Goal: Task Accomplishment & Management: Use online tool/utility

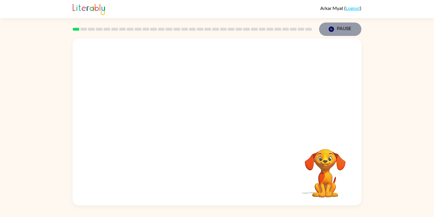
click at [332, 28] on icon "Pause" at bounding box center [331, 29] width 6 height 6
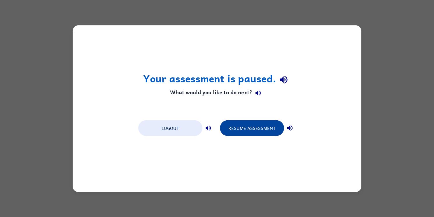
click at [227, 129] on button "Resume Assessment" at bounding box center [252, 128] width 64 height 16
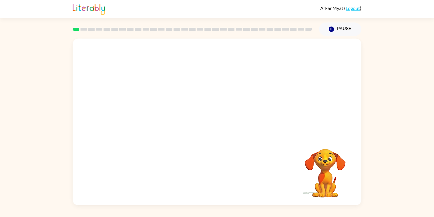
click at [231, 131] on div at bounding box center [217, 87] width 289 height 98
click at [226, 123] on button "button" at bounding box center [216, 124] width 37 height 21
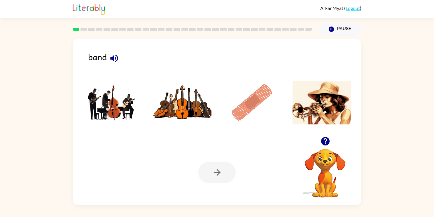
click at [321, 120] on img at bounding box center [321, 102] width 59 height 44
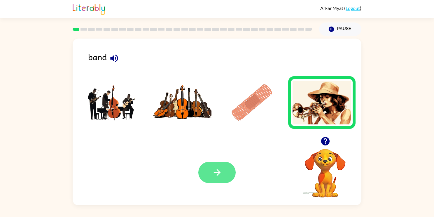
click at [228, 167] on button "button" at bounding box center [216, 171] width 37 height 21
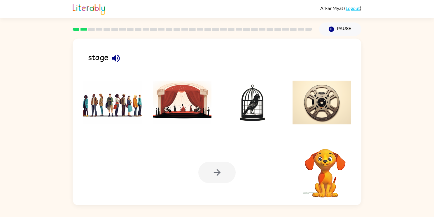
click at [195, 102] on img at bounding box center [182, 102] width 59 height 44
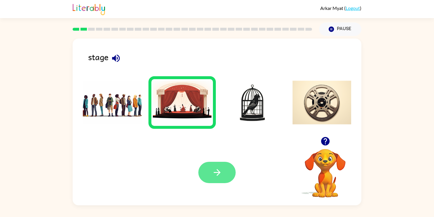
click at [206, 175] on button "button" at bounding box center [216, 171] width 37 height 21
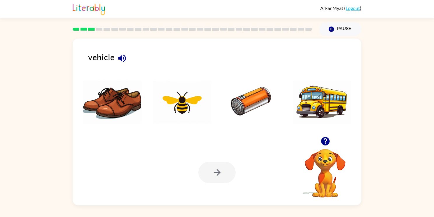
click at [298, 111] on img at bounding box center [321, 102] width 59 height 44
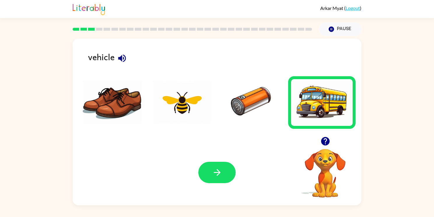
click at [242, 103] on img at bounding box center [251, 102] width 59 height 44
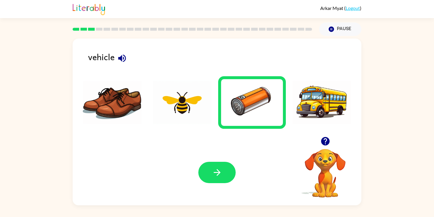
click at [351, 106] on img at bounding box center [321, 102] width 59 height 44
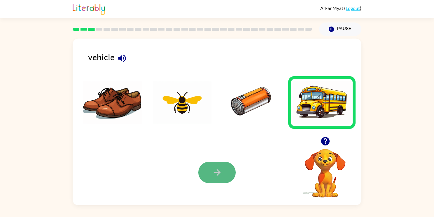
click at [204, 180] on button "button" at bounding box center [216, 171] width 37 height 21
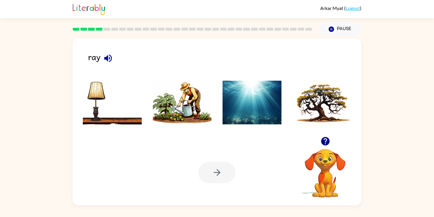
click at [257, 116] on img at bounding box center [251, 102] width 59 height 44
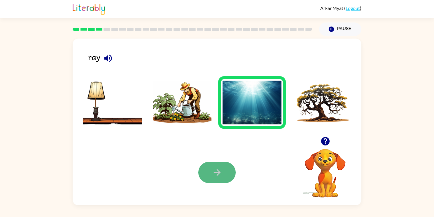
click at [206, 171] on button "button" at bounding box center [216, 171] width 37 height 21
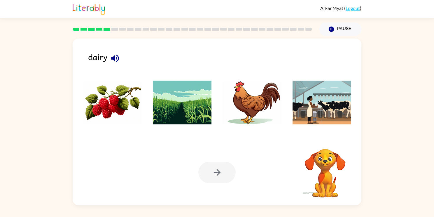
click at [141, 114] on img at bounding box center [112, 102] width 59 height 44
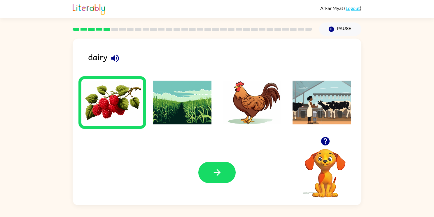
click at [196, 181] on div "Your browser must support playing .mp4 files to use Literably. Please try using…" at bounding box center [217, 172] width 289 height 66
click at [228, 177] on button "button" at bounding box center [216, 171] width 37 height 21
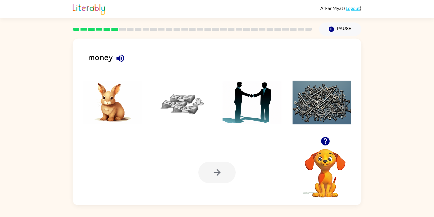
click at [188, 100] on img at bounding box center [182, 102] width 59 height 44
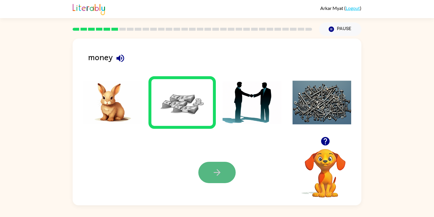
click at [223, 164] on button "button" at bounding box center [216, 171] width 37 height 21
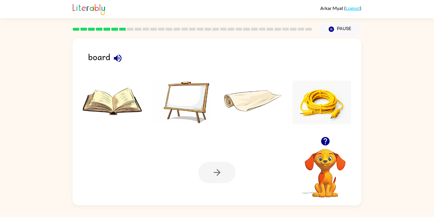
click at [204, 105] on img at bounding box center [182, 102] width 59 height 44
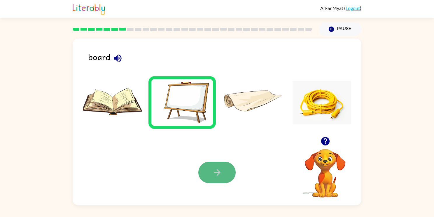
click at [221, 173] on icon "button" at bounding box center [217, 172] width 10 height 10
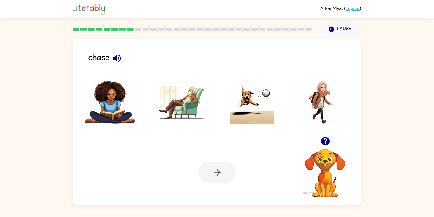
click at [317, 111] on img at bounding box center [321, 102] width 59 height 44
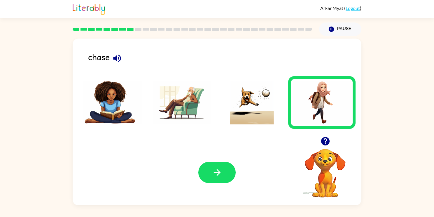
click at [317, 111] on img at bounding box center [321, 102] width 59 height 44
click at [201, 172] on button "button" at bounding box center [216, 171] width 37 height 21
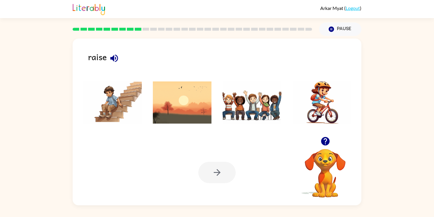
click at [205, 111] on img at bounding box center [182, 102] width 59 height 44
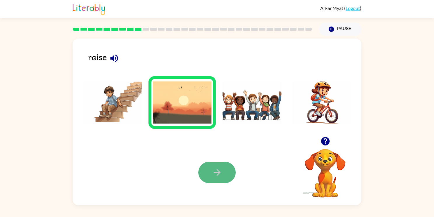
click at [218, 170] on icon "button" at bounding box center [216, 172] width 7 height 7
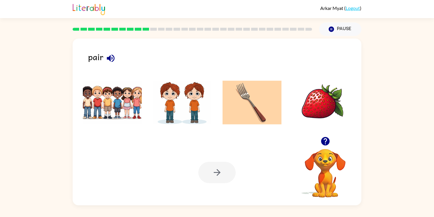
click at [184, 107] on img at bounding box center [182, 102] width 59 height 44
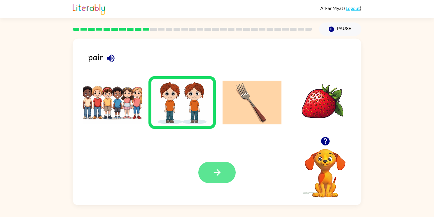
click at [212, 172] on icon "button" at bounding box center [217, 172] width 10 height 10
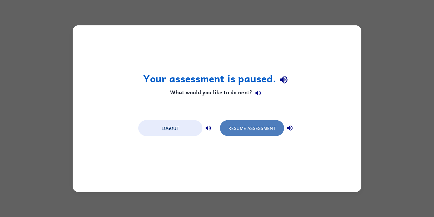
click at [255, 129] on button "Resume Assessment" at bounding box center [252, 128] width 64 height 16
